Goal: Task Accomplishment & Management: Use online tool/utility

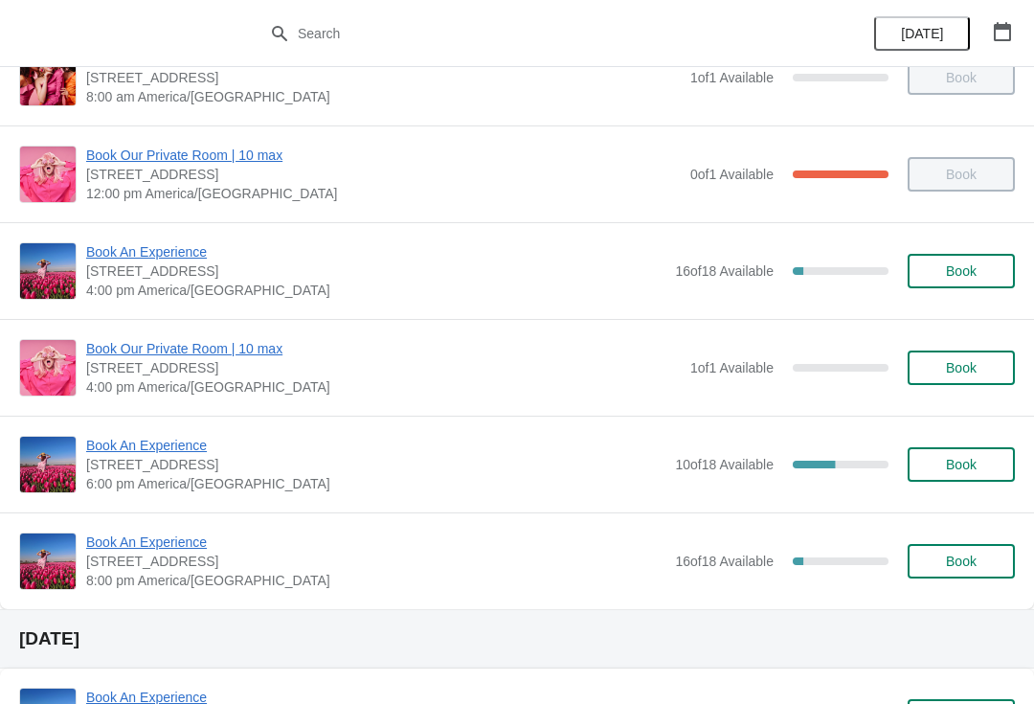
scroll to position [147, 0]
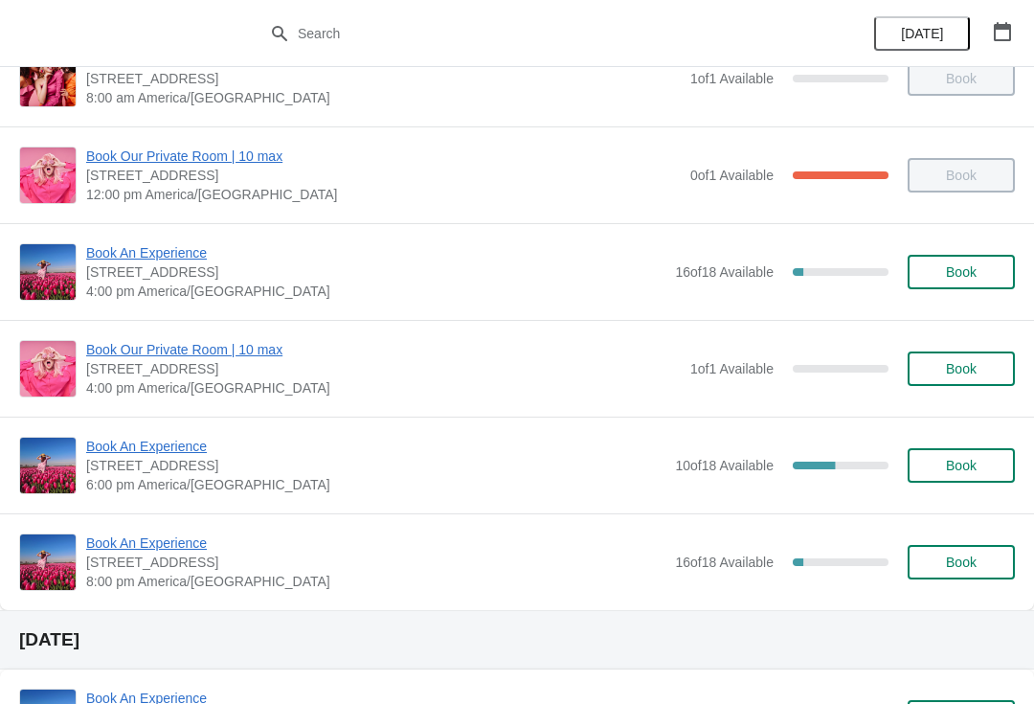
click at [120, 260] on span "Book An Experience" at bounding box center [375, 252] width 579 height 19
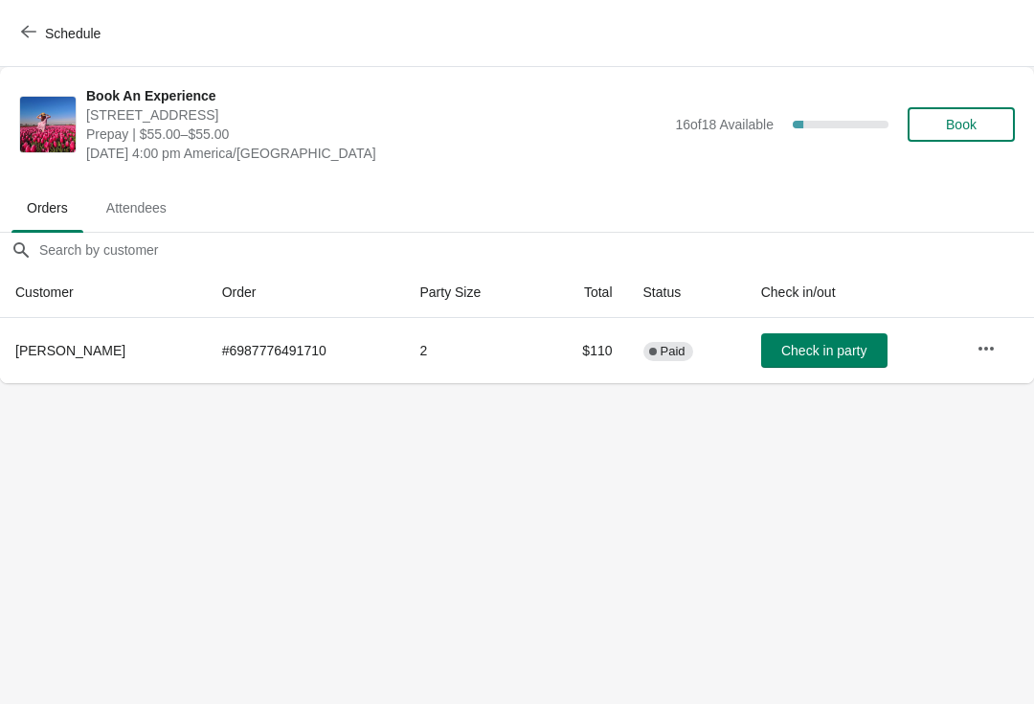
click at [983, 341] on icon "button" at bounding box center [986, 348] width 19 height 19
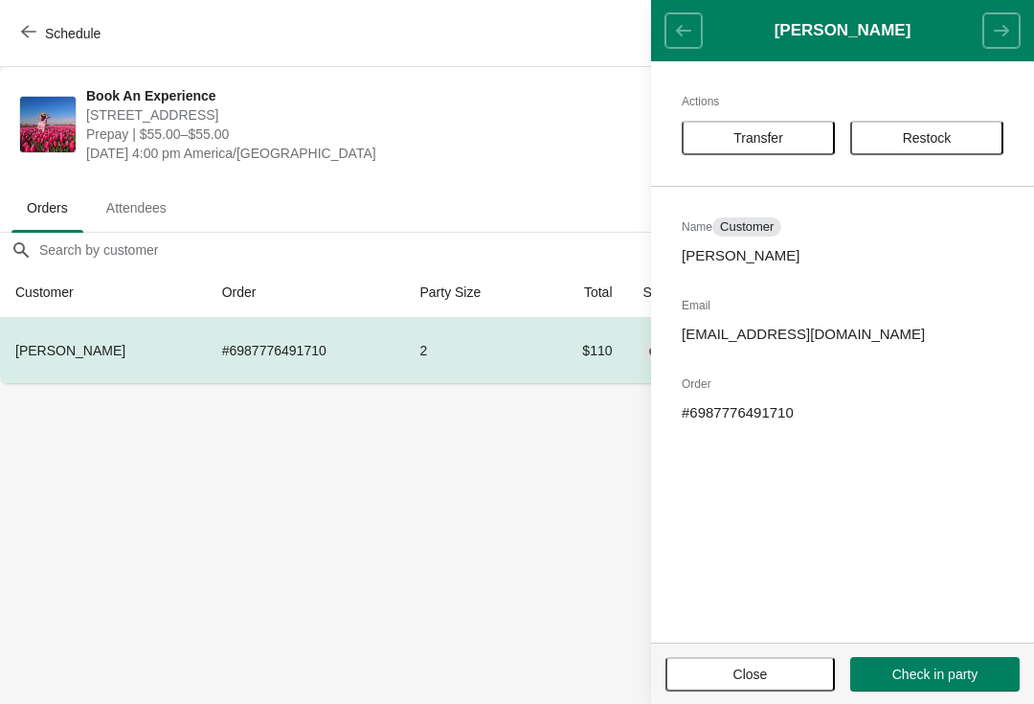
click at [724, 154] on button "Transfer" at bounding box center [758, 138] width 153 height 34
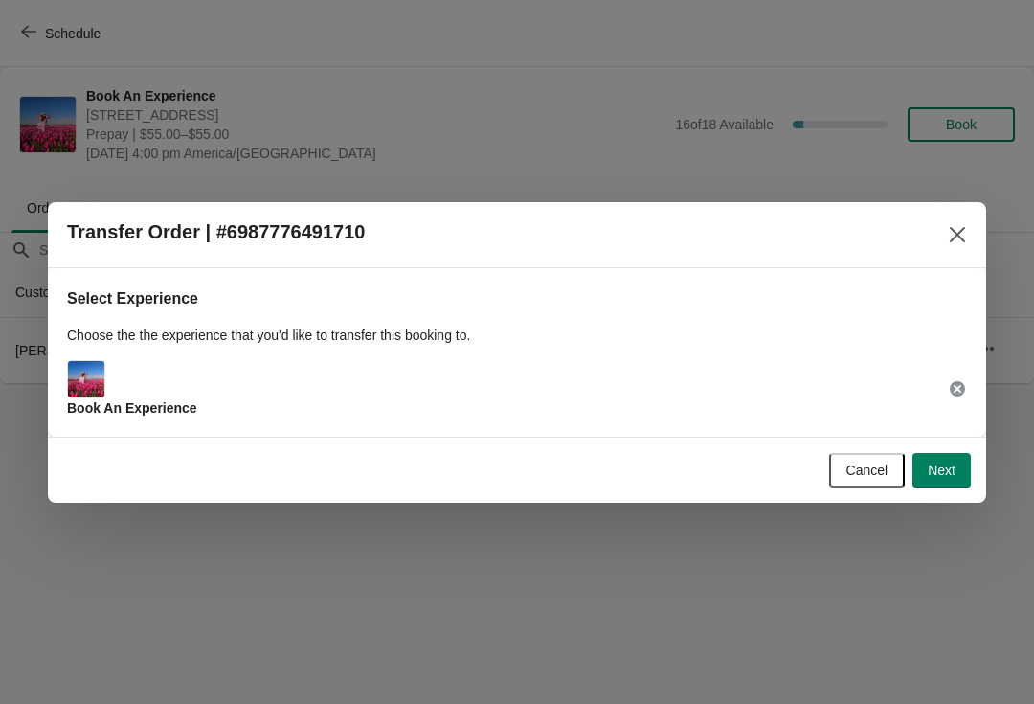
click at [951, 456] on button "Next" at bounding box center [942, 470] width 58 height 34
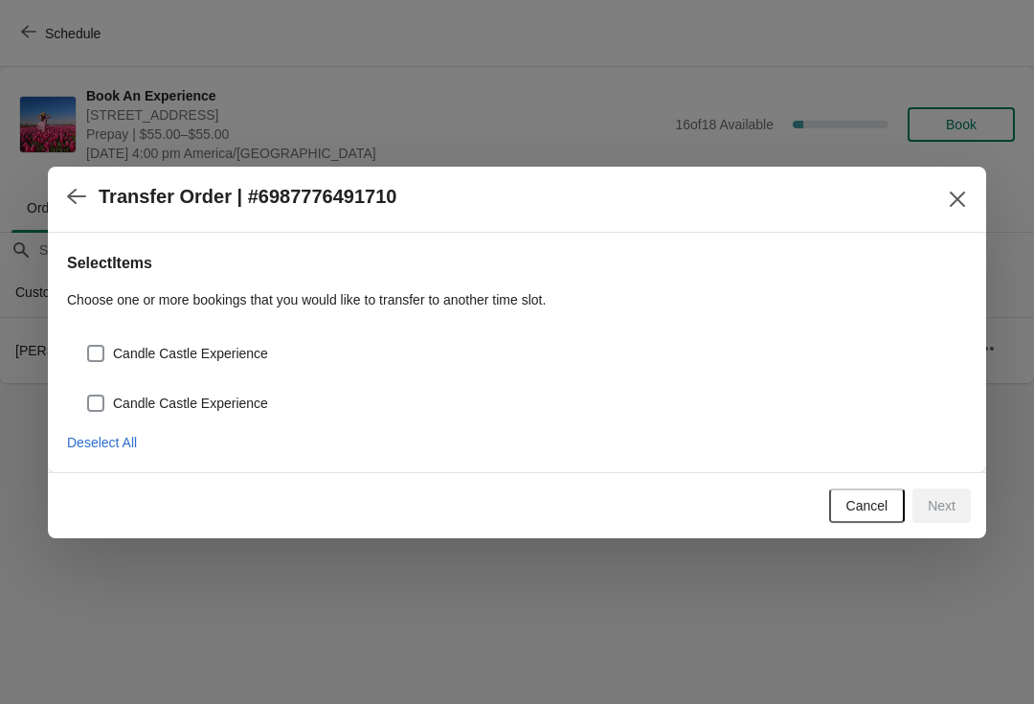
click at [96, 357] on span at bounding box center [95, 353] width 17 height 17
click at [88, 346] on input "Candle Castle Experience" at bounding box center [87, 345] width 1 height 1
checkbox input "true"
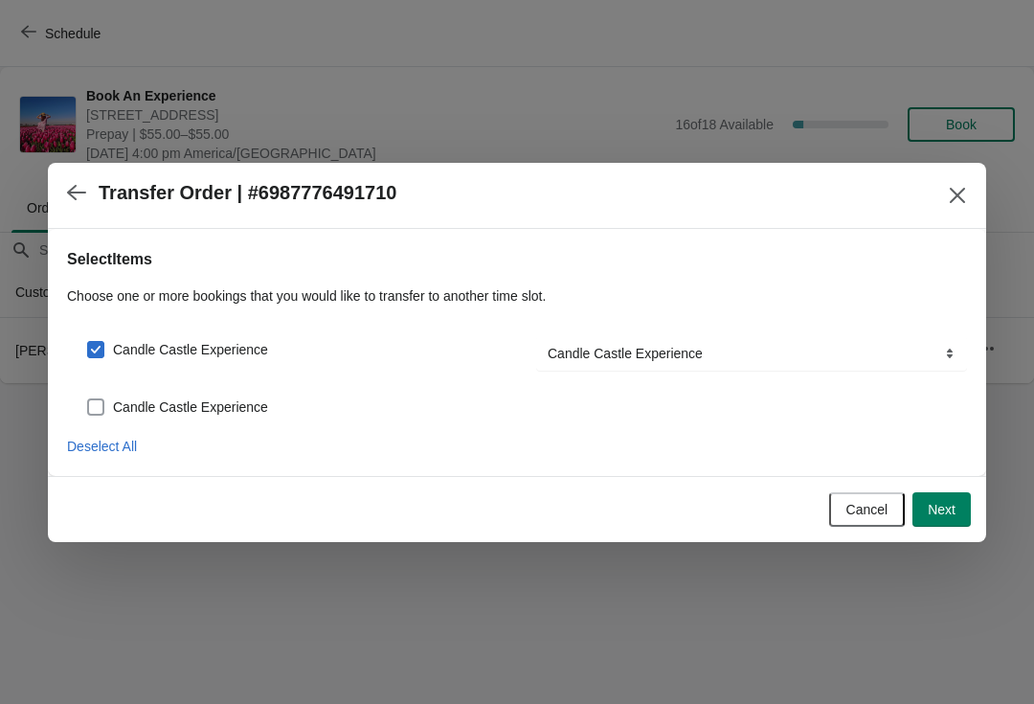
click at [94, 394] on label "Candle Castle Experience" at bounding box center [177, 407] width 182 height 27
click at [88, 398] on input "Candle Castle Experience" at bounding box center [87, 398] width 1 height 1
checkbox input "true"
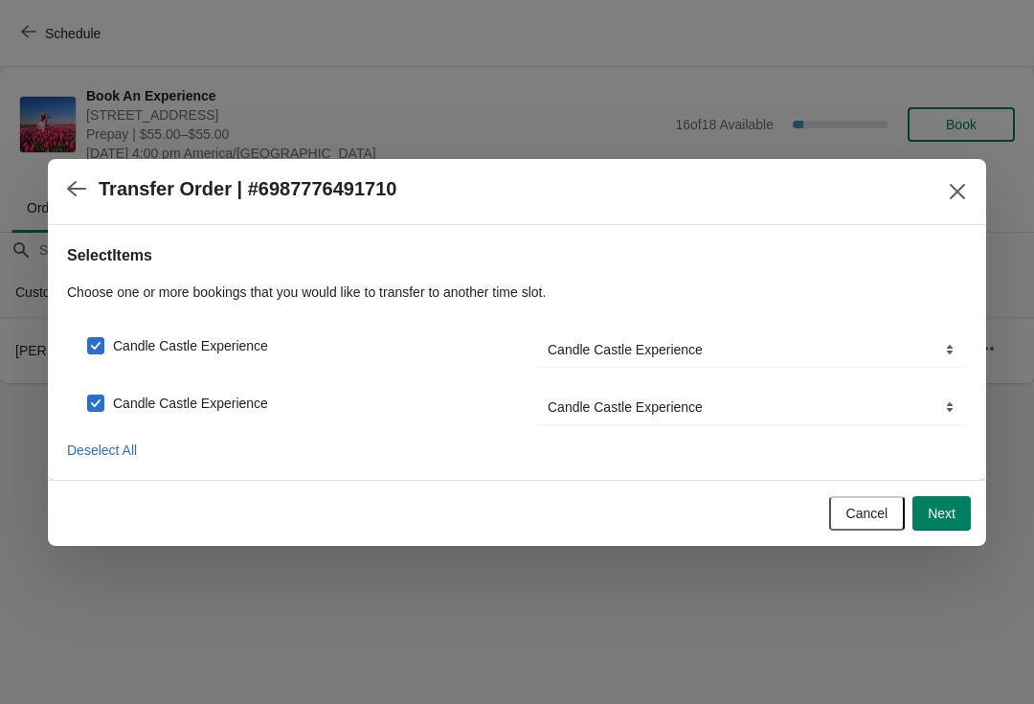
click at [946, 511] on span "Next" at bounding box center [942, 513] width 28 height 15
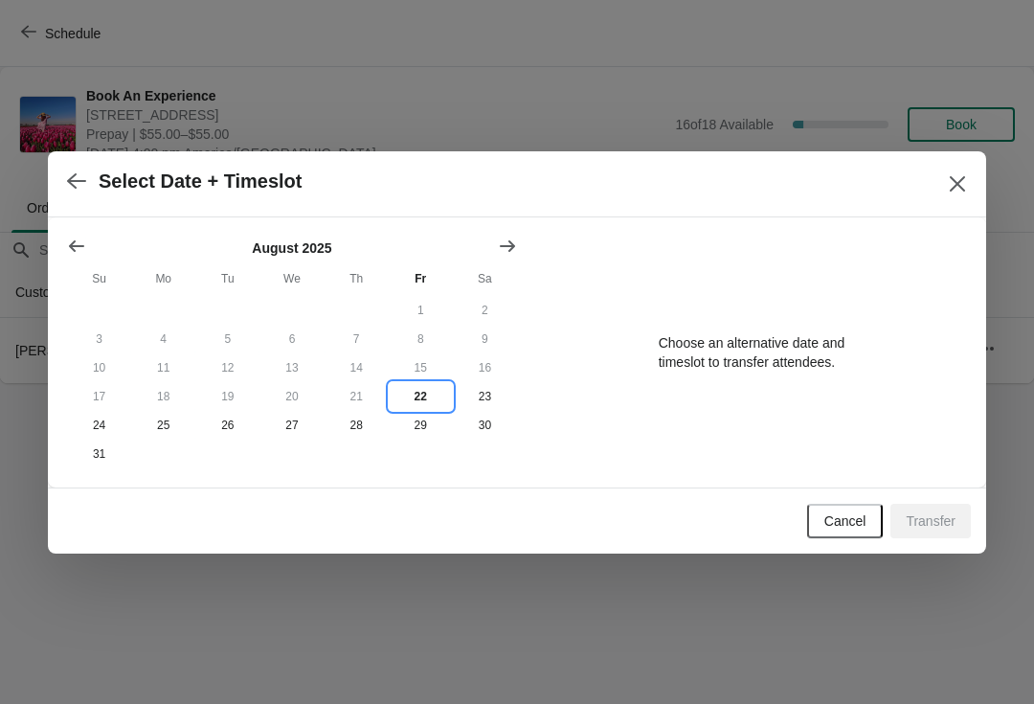
click at [405, 395] on button "22" at bounding box center [421, 396] width 64 height 29
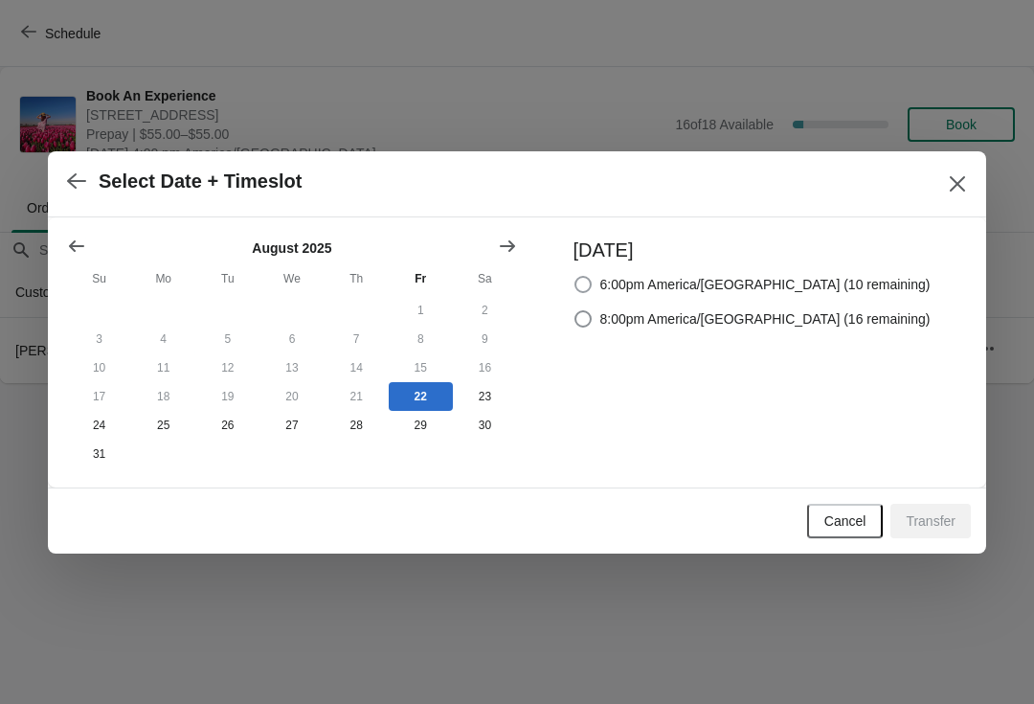
click at [592, 276] on span at bounding box center [583, 284] width 17 height 17
click at [576, 276] on input "6:00pm America/[GEOGRAPHIC_DATA] (10 remaining)" at bounding box center [575, 276] width 1 height 1
radio input "true"
click at [943, 534] on button "Transfer" at bounding box center [931, 521] width 80 height 34
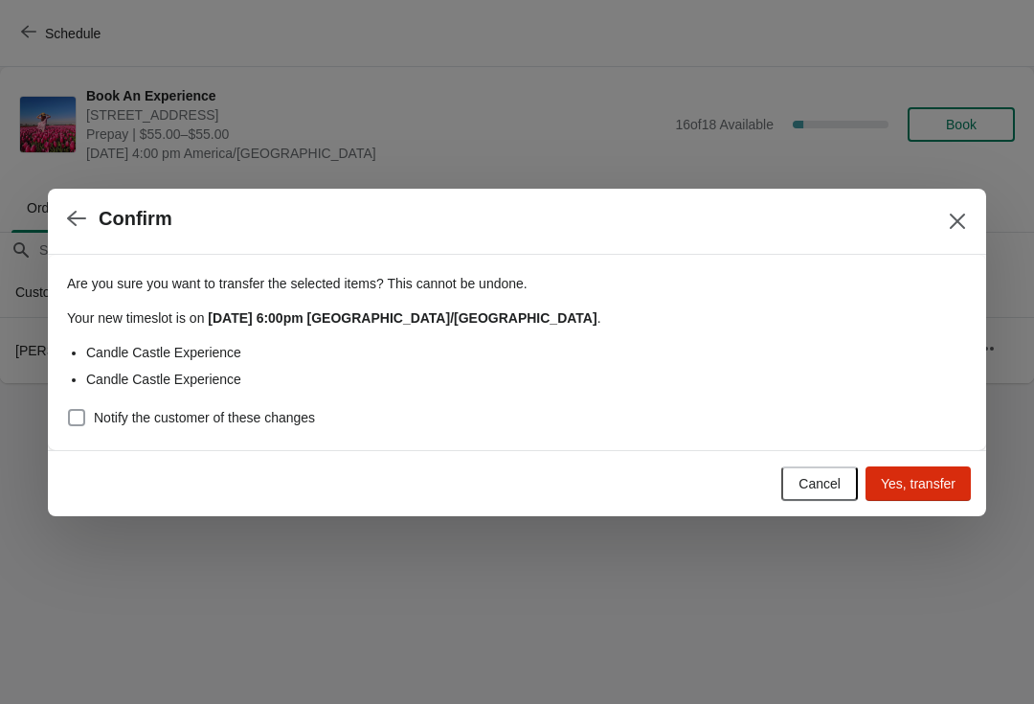
click at [69, 412] on span at bounding box center [76, 417] width 17 height 17
click at [69, 410] on input "Notify the customer of these changes" at bounding box center [68, 409] width 1 height 1
checkbox input "true"
click at [912, 476] on span "Yes, transfer" at bounding box center [918, 483] width 75 height 15
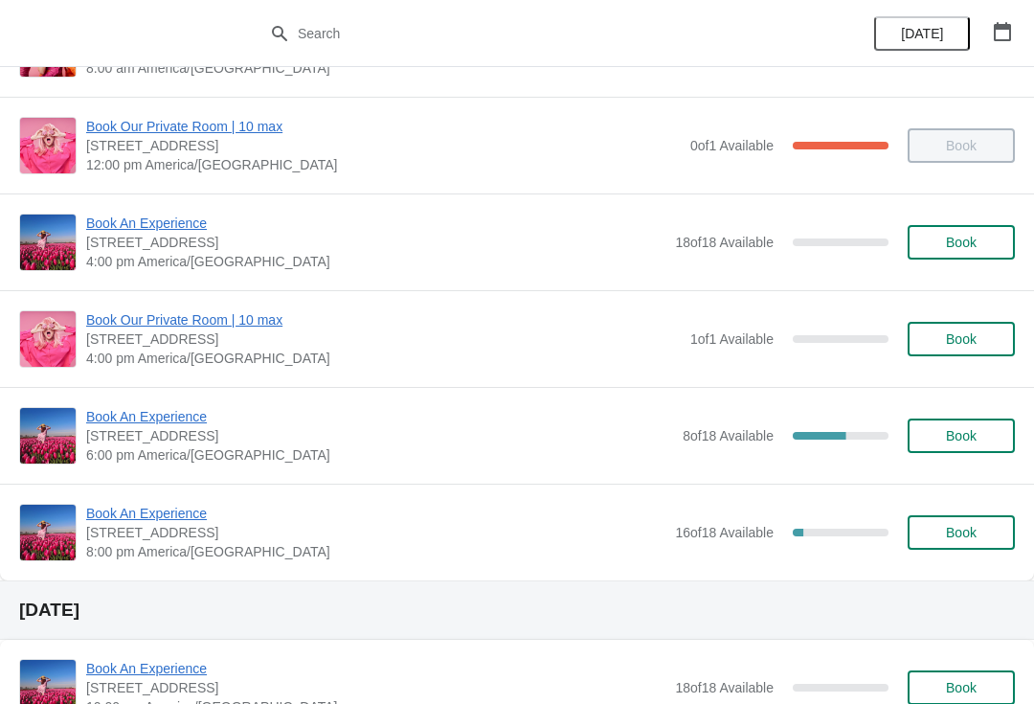
scroll to position [180, 0]
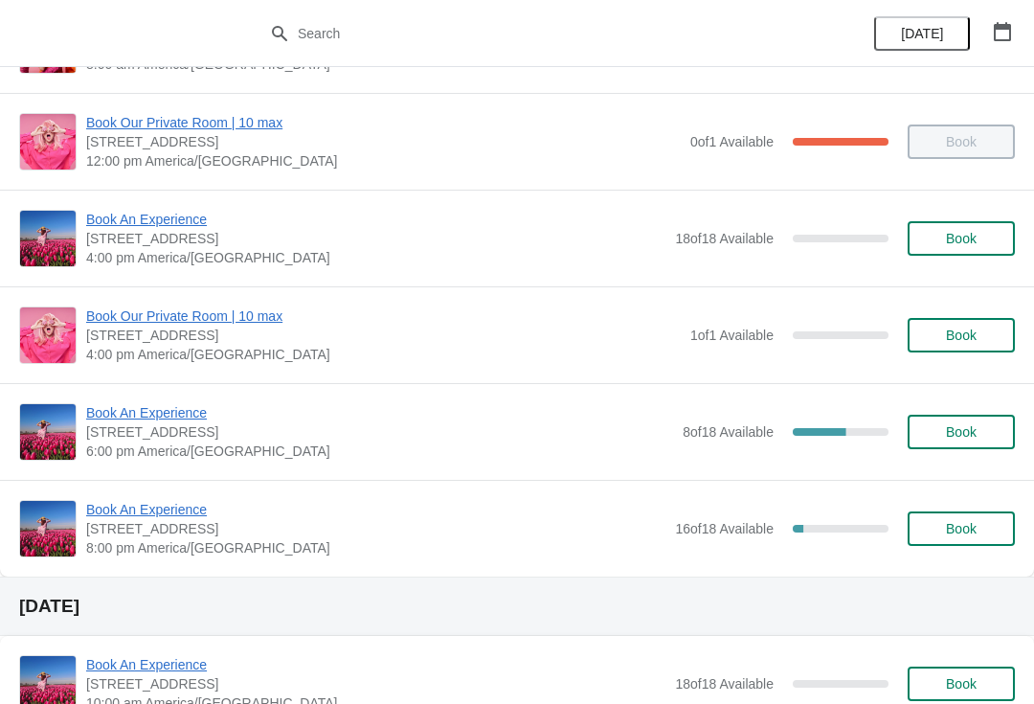
click at [136, 417] on span "Book An Experience" at bounding box center [379, 412] width 587 height 19
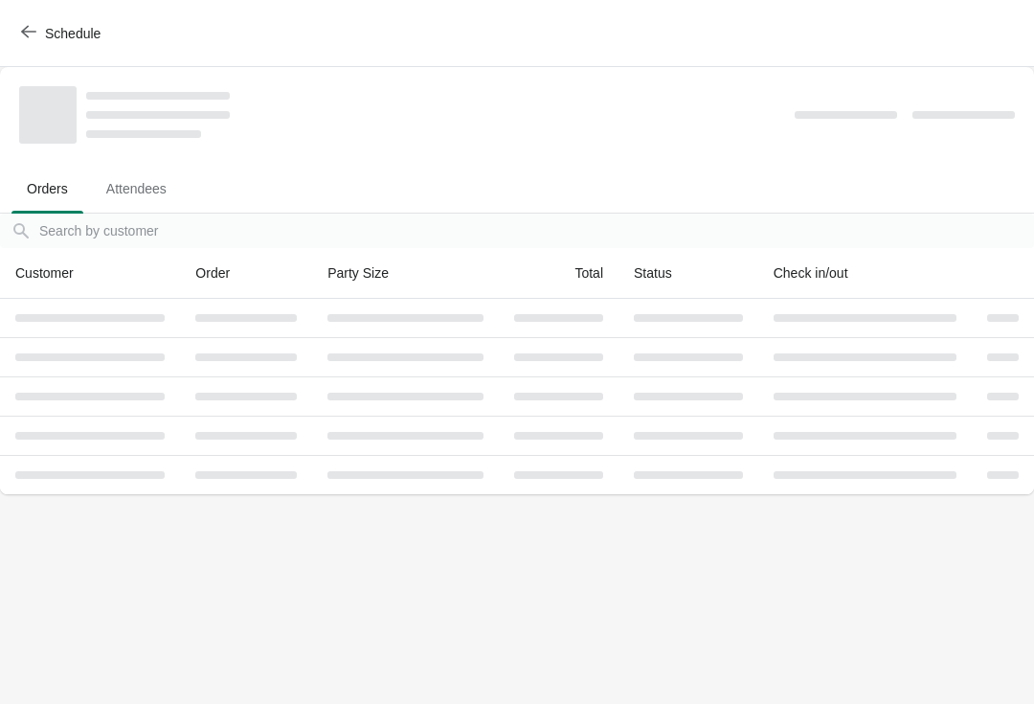
scroll to position [0, 0]
